Goal: Find contact information: Obtain details needed to contact an individual or organization

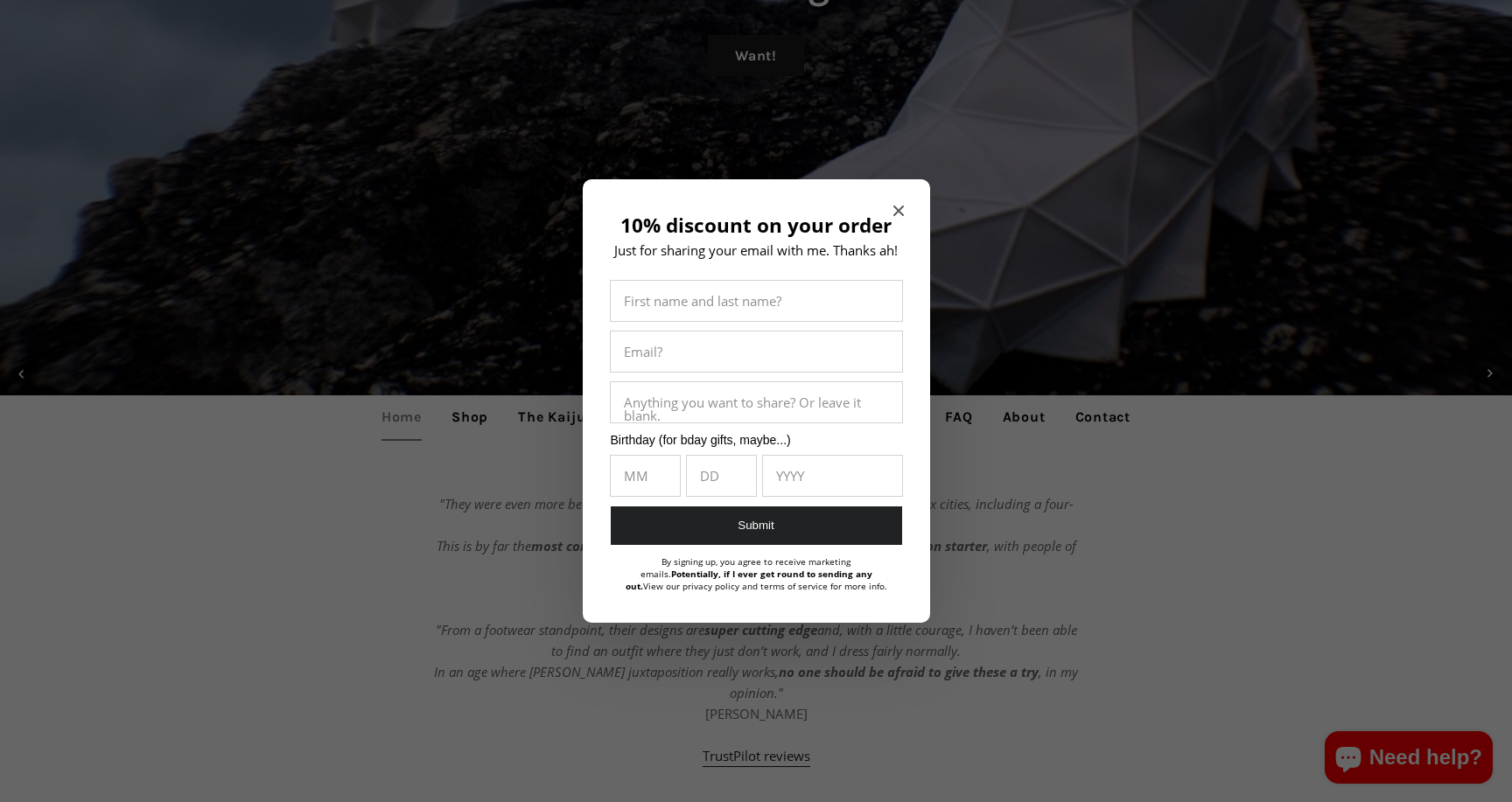
scroll to position [363, 0]
click at [893, 211] on icon "Close modal" at bounding box center [898, 211] width 11 height 11
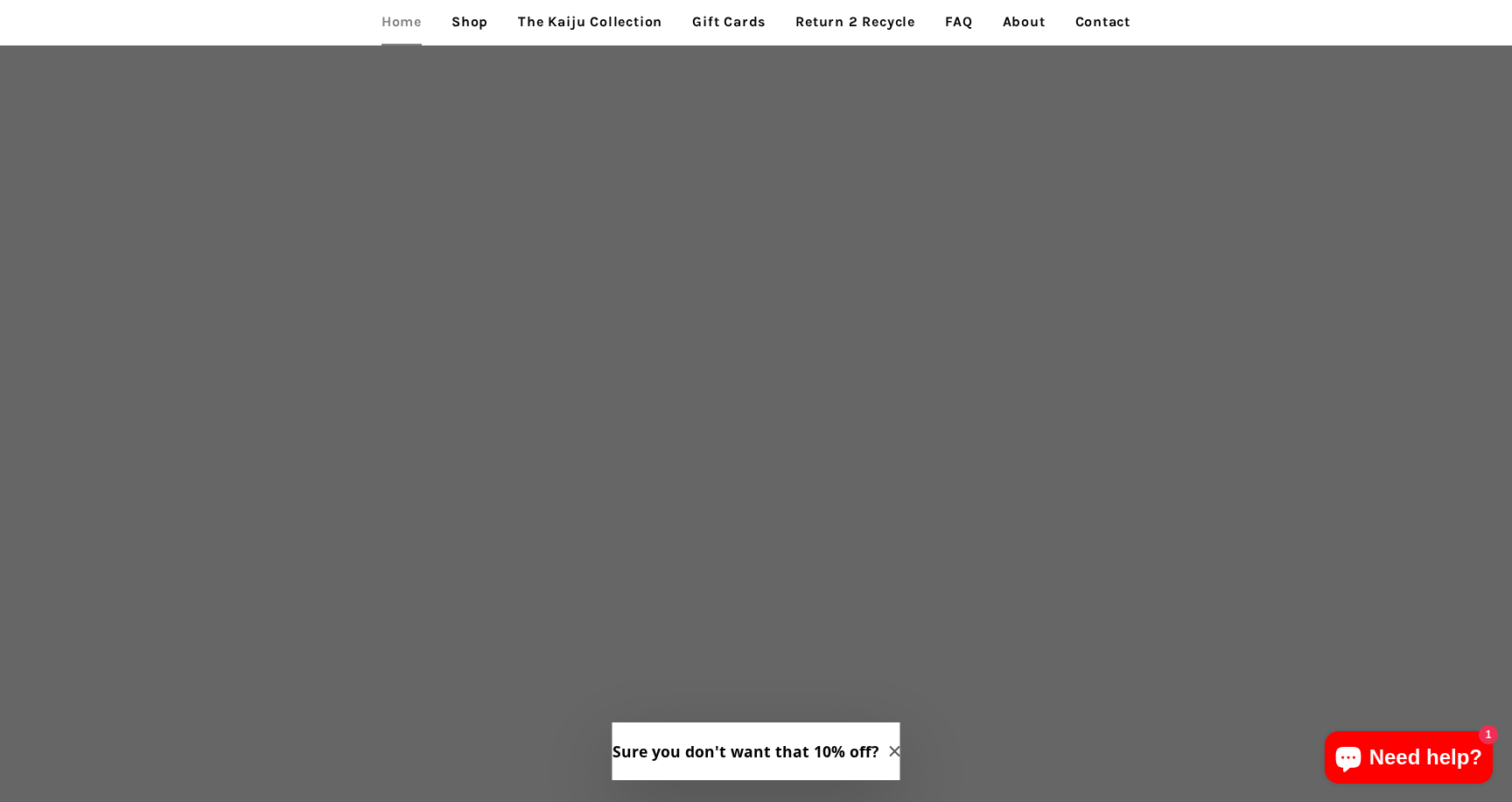
scroll to position [4316, 0]
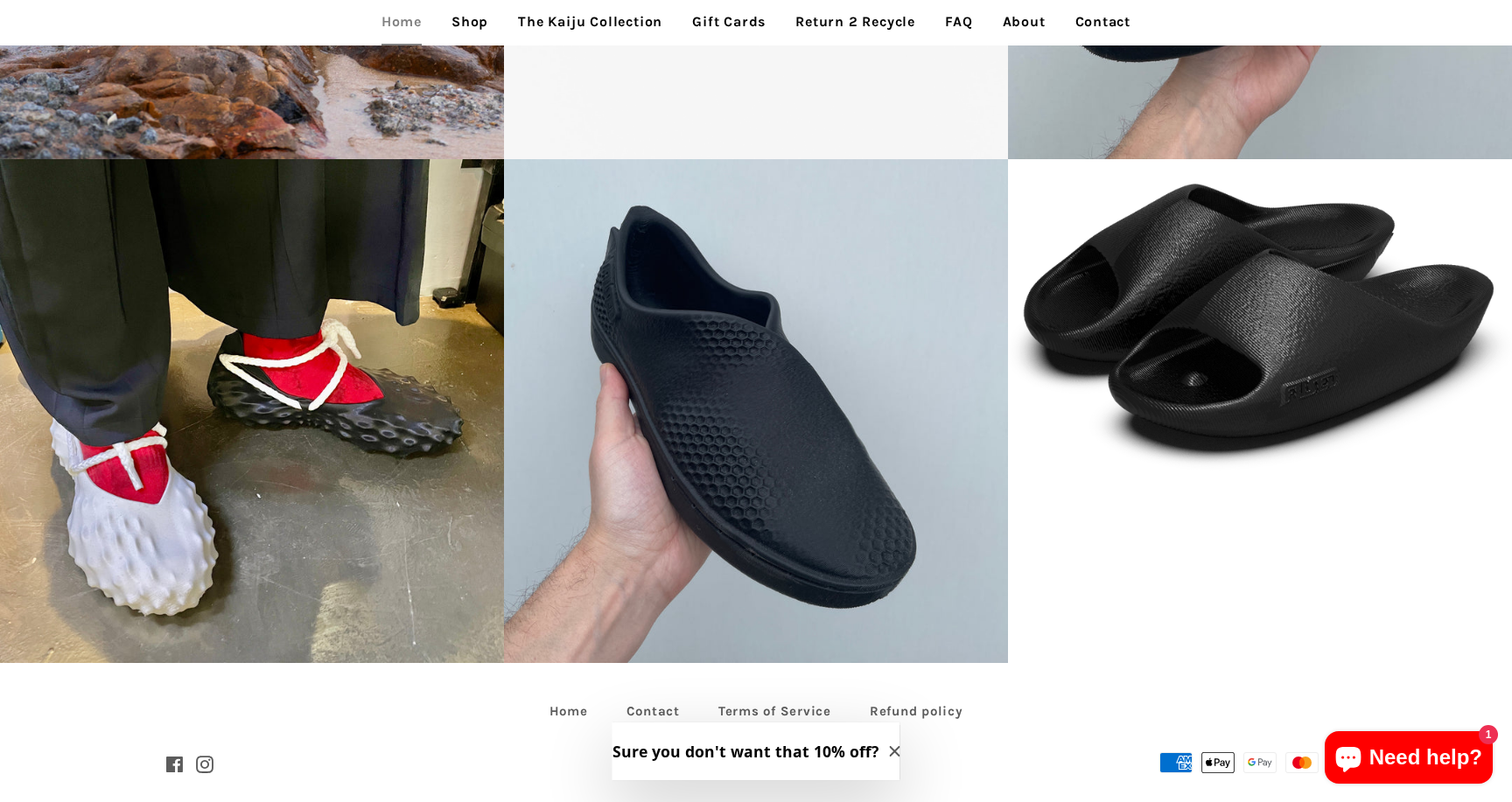
click at [1086, 24] on link "Contact" at bounding box center [1103, 21] width 82 height 43
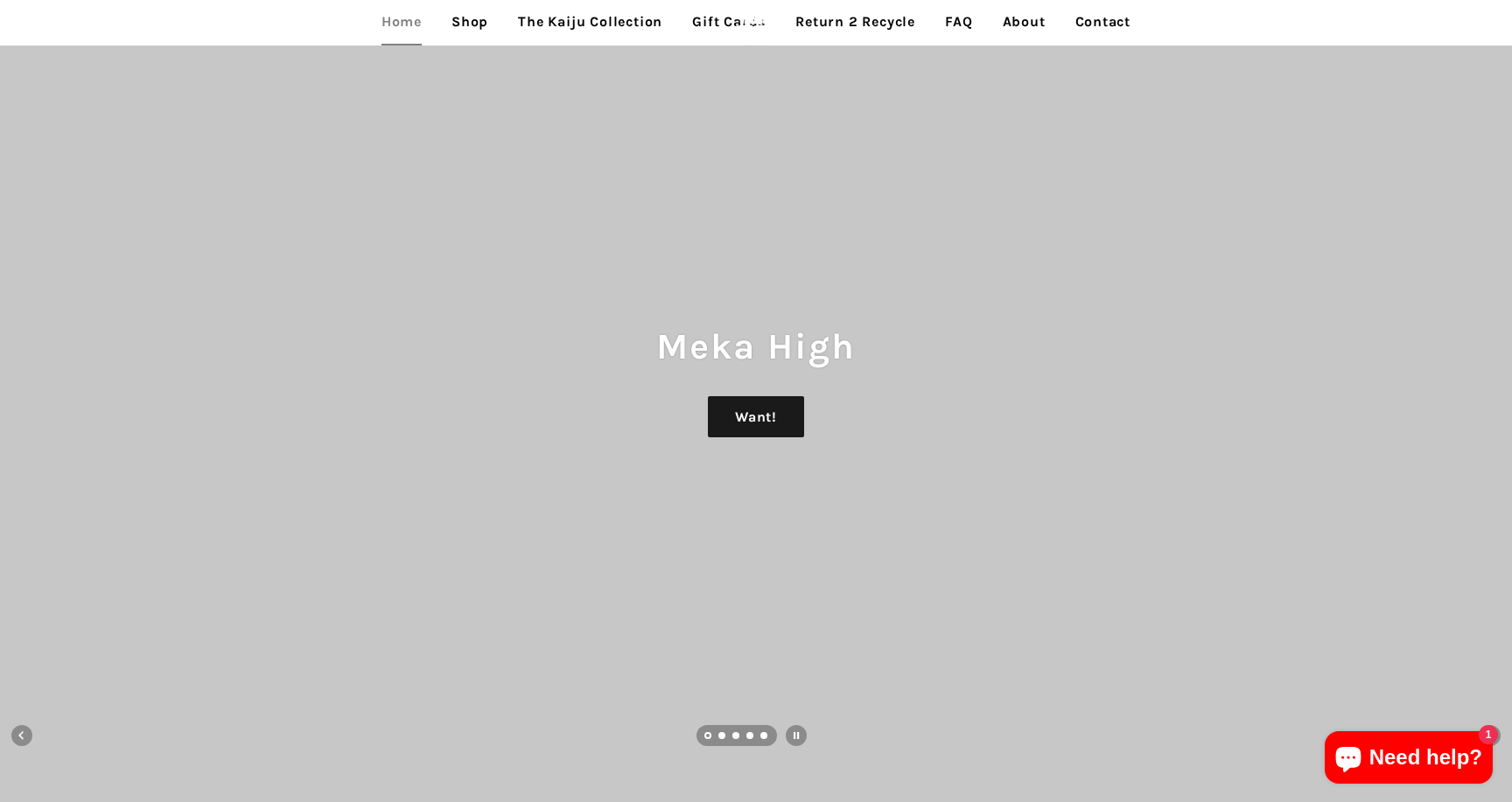
scroll to position [4316, 0]
